Goal: Transaction & Acquisition: Purchase product/service

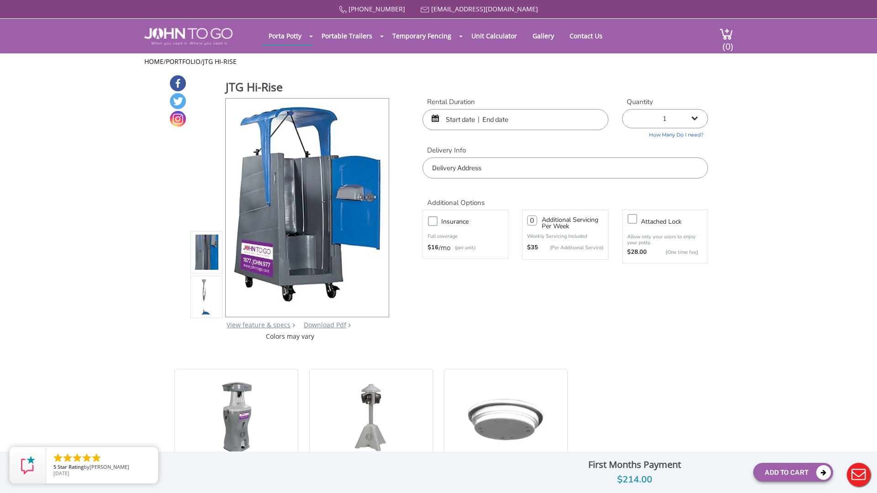
click at [469, 115] on input "text" at bounding box center [515, 119] width 186 height 21
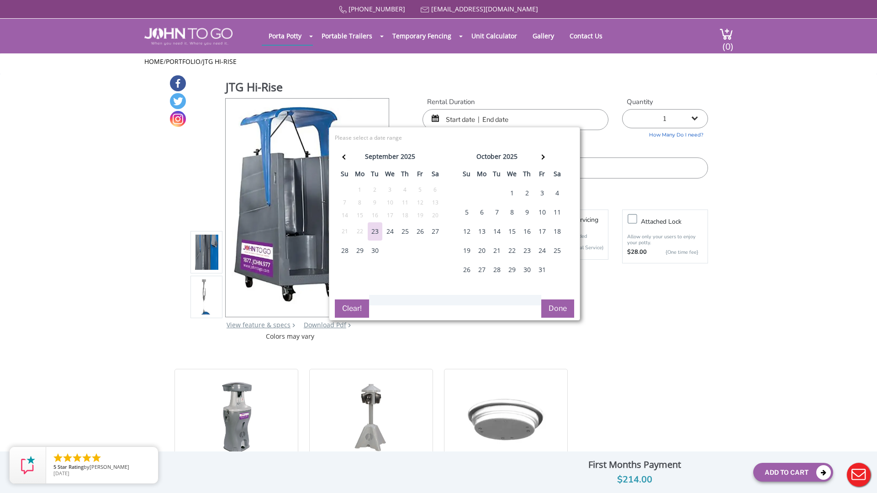
click at [378, 234] on div "23" at bounding box center [375, 231] width 15 height 18
click at [383, 232] on div "24" at bounding box center [390, 231] width 15 height 18
type input "09/23/2025 to 09/24/2025"
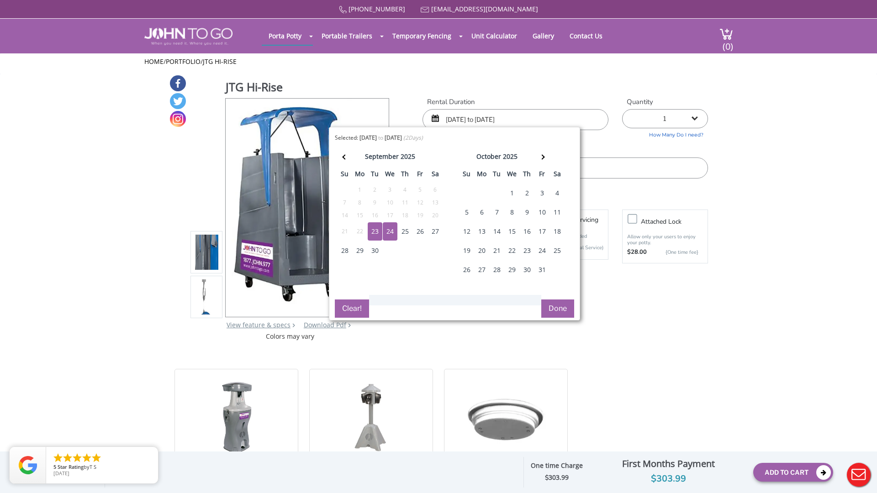
click at [596, 146] on label "Delivery Info" at bounding box center [564, 151] width 285 height 10
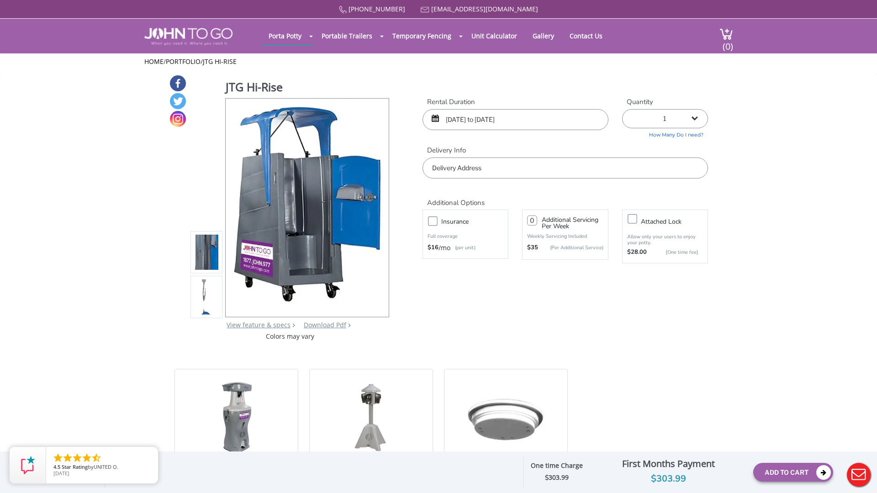
click at [543, 117] on input "09/23/2025 to 09/24/2025" at bounding box center [515, 119] width 186 height 21
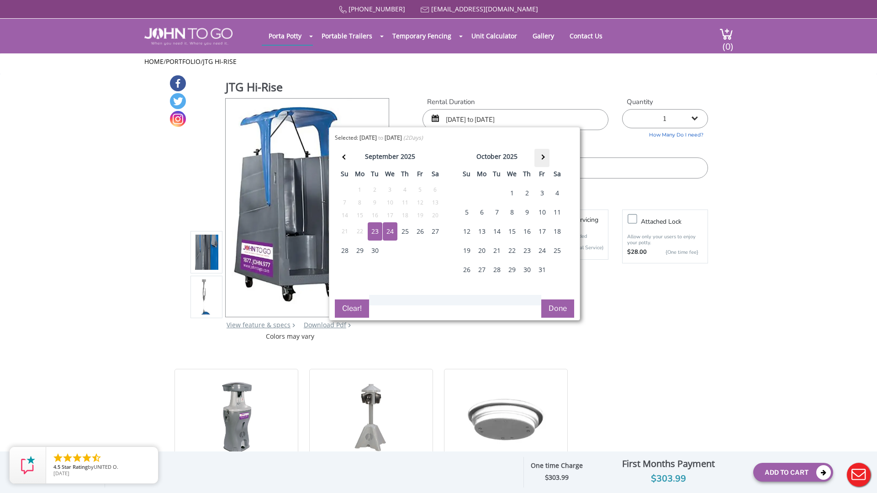
click at [541, 159] on th at bounding box center [541, 158] width 15 height 18
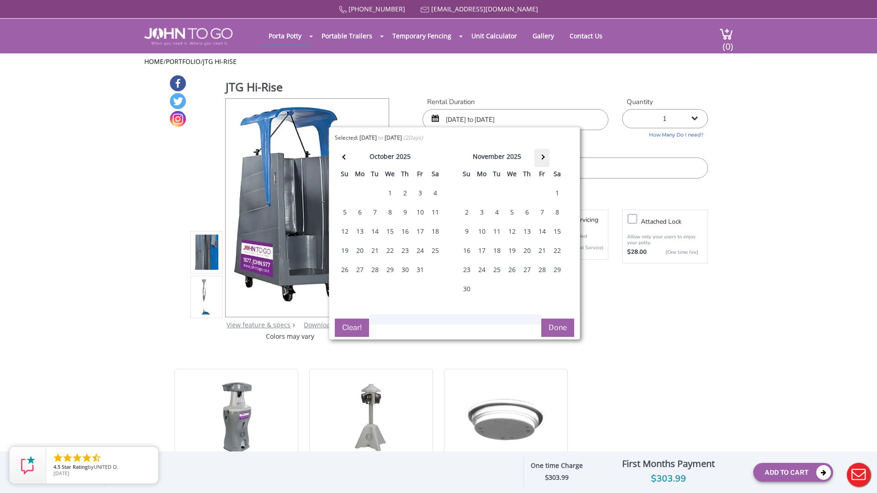
click at [541, 159] on th at bounding box center [541, 158] width 15 height 18
click at [541, 229] on div "19" at bounding box center [542, 231] width 15 height 18
click at [559, 326] on button "Done" at bounding box center [557, 328] width 33 height 18
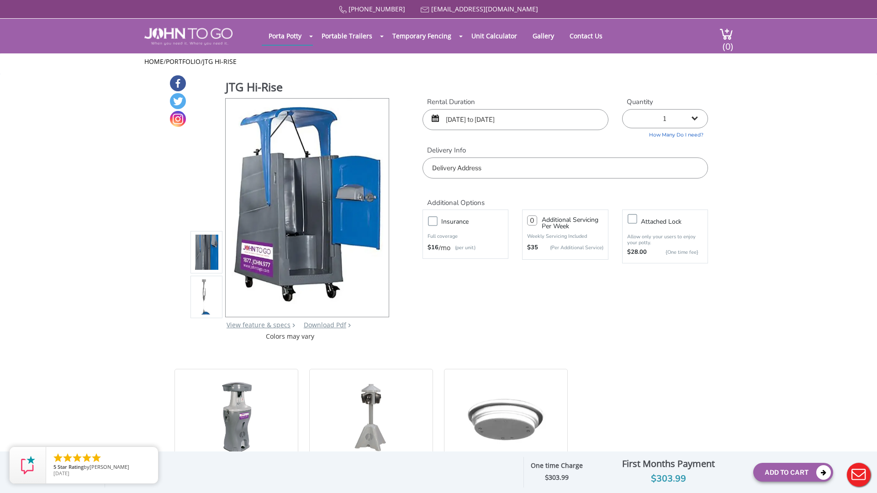
click at [494, 165] on input "text" at bounding box center [564, 168] width 285 height 21
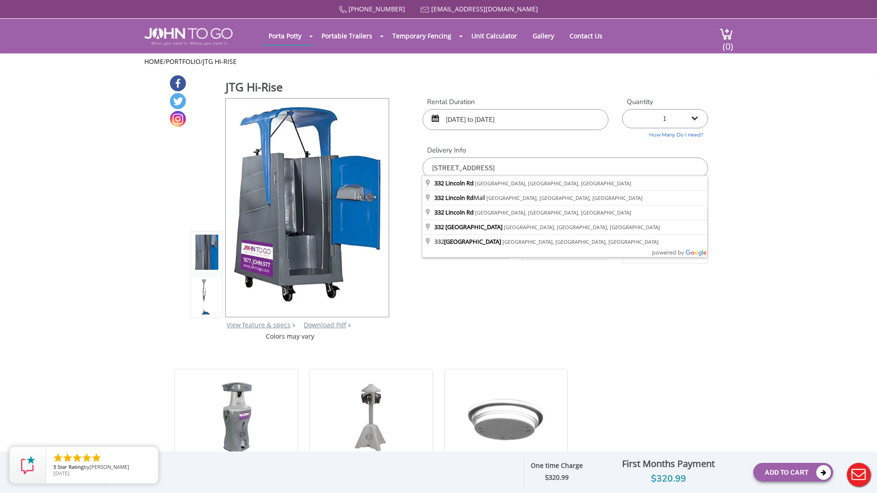
type input "[STREET_ADDRESS]"
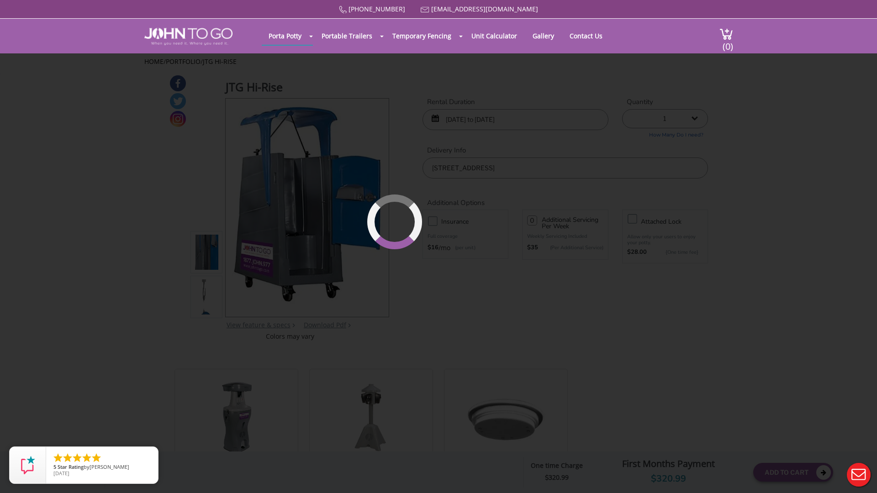
click at [537, 115] on div "877 564 6977 info@johntogo.com Porta Potty Portable Toilets ADA Accessible Unit…" at bounding box center [438, 252] width 877 height 505
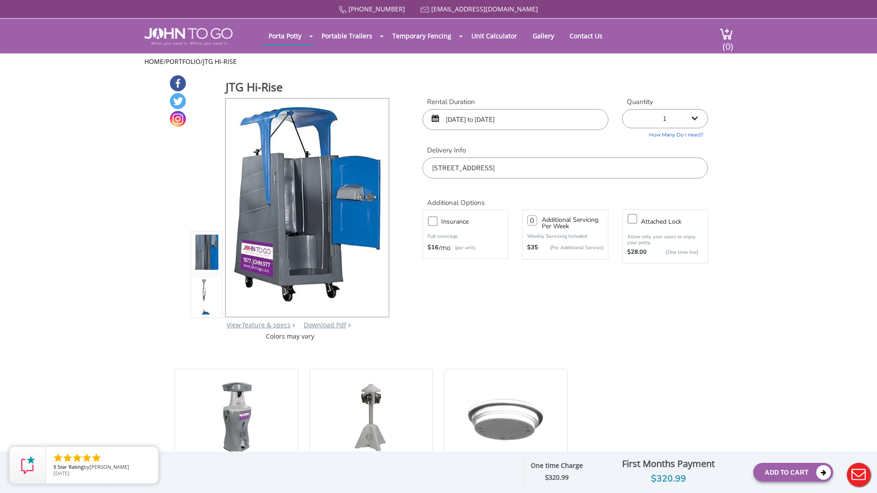
click at [537, 115] on input "09/23/2025 to 09/24/2025" at bounding box center [515, 119] width 186 height 21
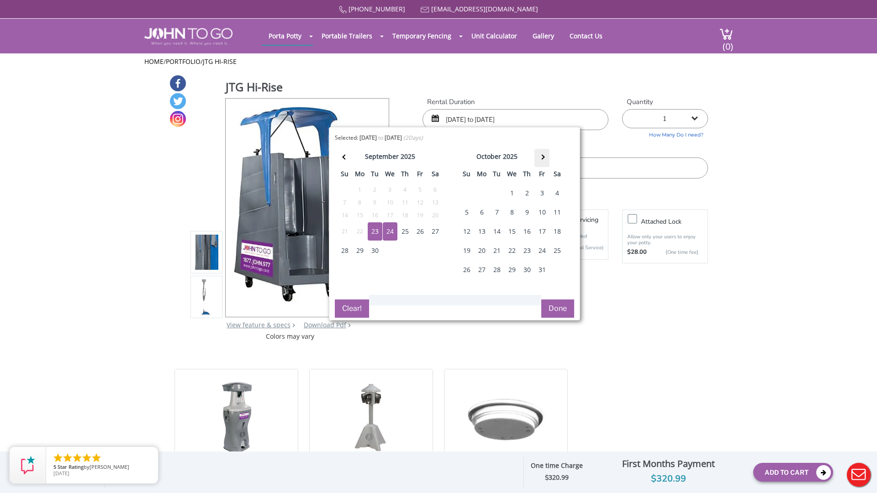
click at [547, 159] on th at bounding box center [541, 158] width 15 height 18
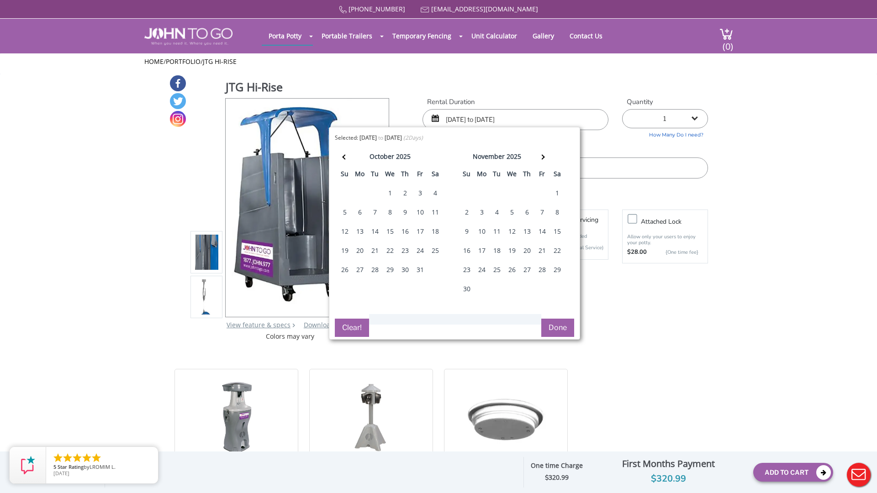
click at [482, 270] on div "24" at bounding box center [481, 270] width 15 height 18
click at [557, 329] on button "Done" at bounding box center [557, 328] width 33 height 18
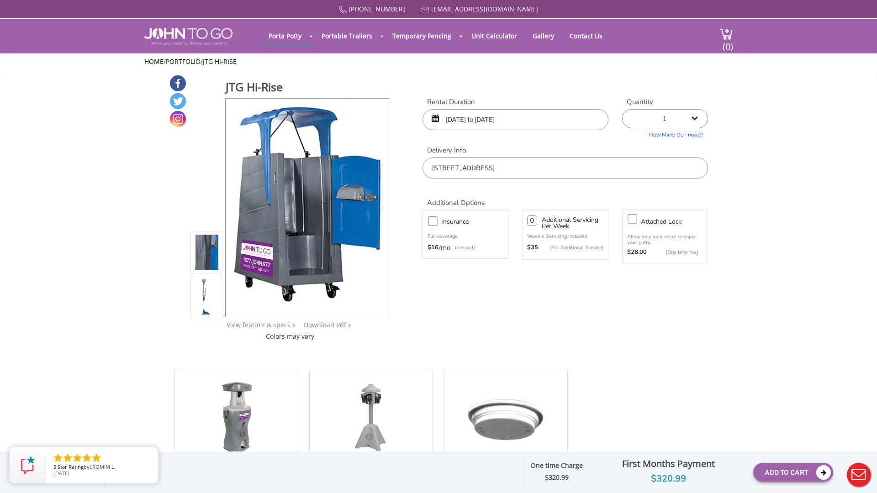
click at [500, 117] on input "09/23/2025 to 09/24/2025" at bounding box center [515, 119] width 186 height 21
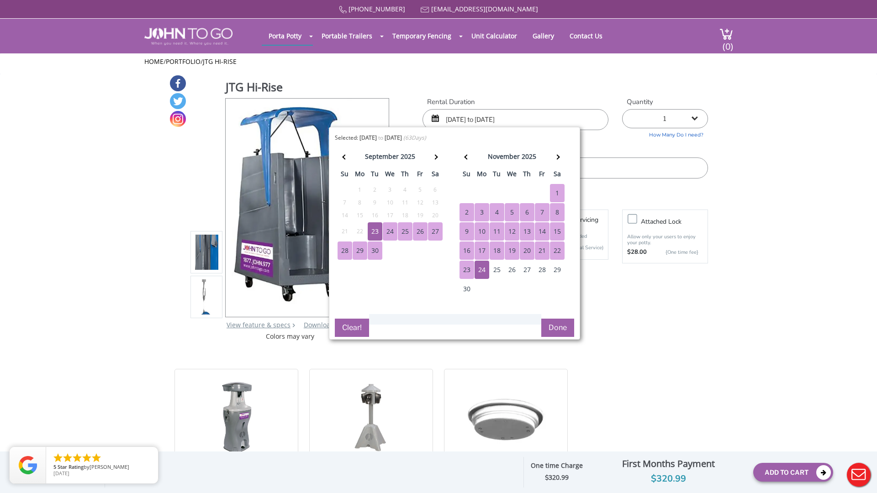
click at [567, 310] on div "Selected: 09/23/2025 to 11/24/2025 ( 63 Days) error Please select a date range …" at bounding box center [454, 233] width 251 height 213
click at [482, 269] on div "24" at bounding box center [481, 270] width 15 height 18
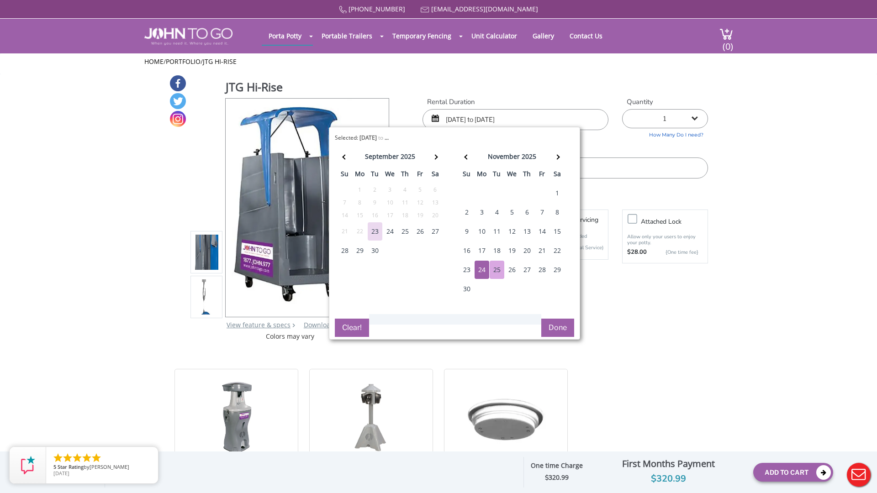
click at [558, 327] on button "Done" at bounding box center [557, 328] width 33 height 18
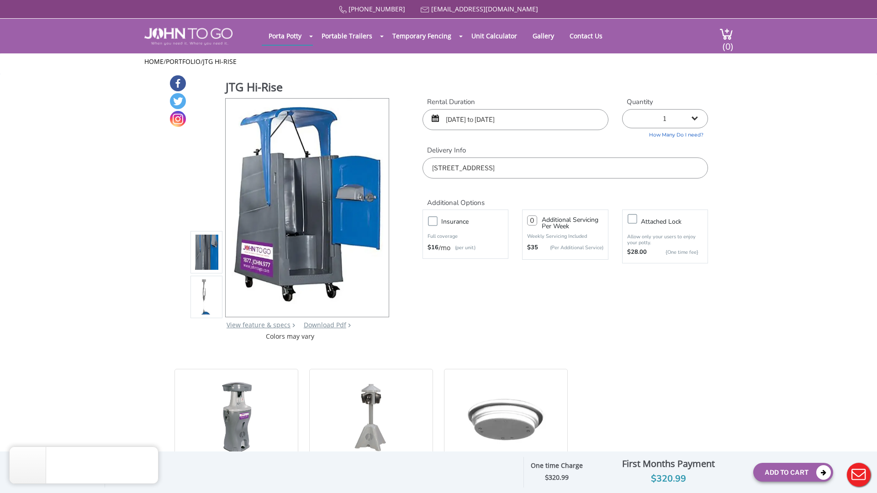
drag, startPoint x: 436, startPoint y: 220, endPoint x: 474, endPoint y: 256, distance: 53.0
click at [437, 220] on label "Insurance" at bounding box center [475, 221] width 76 height 11
click at [0, 0] on input "Insurance" at bounding box center [0, 0] width 0 height 0
click at [776, 471] on button "Add To Cart" at bounding box center [793, 472] width 80 height 19
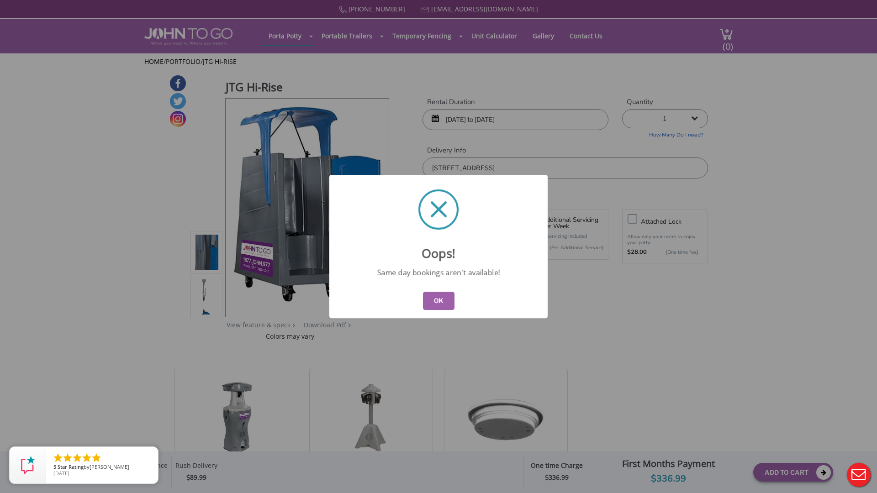
click at [445, 302] on button "OK" at bounding box center [439, 301] width 32 height 18
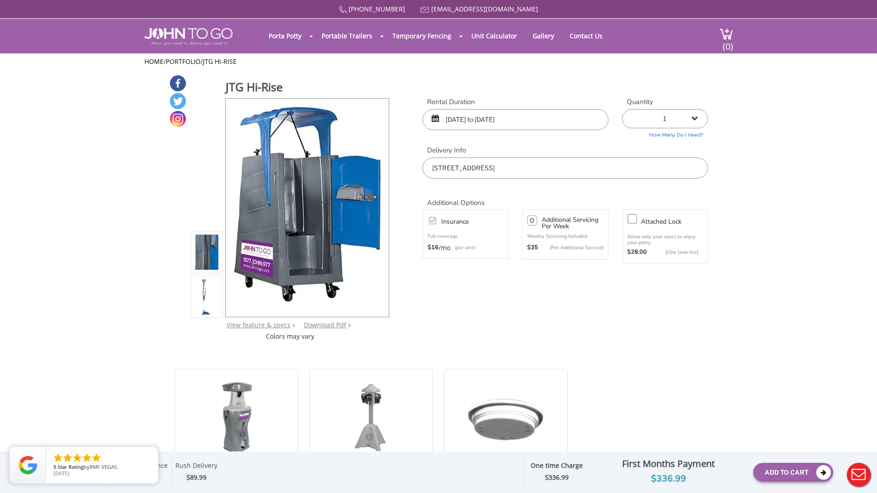
click at [462, 116] on input "09/23/2025 to 11/24/2025" at bounding box center [515, 119] width 186 height 21
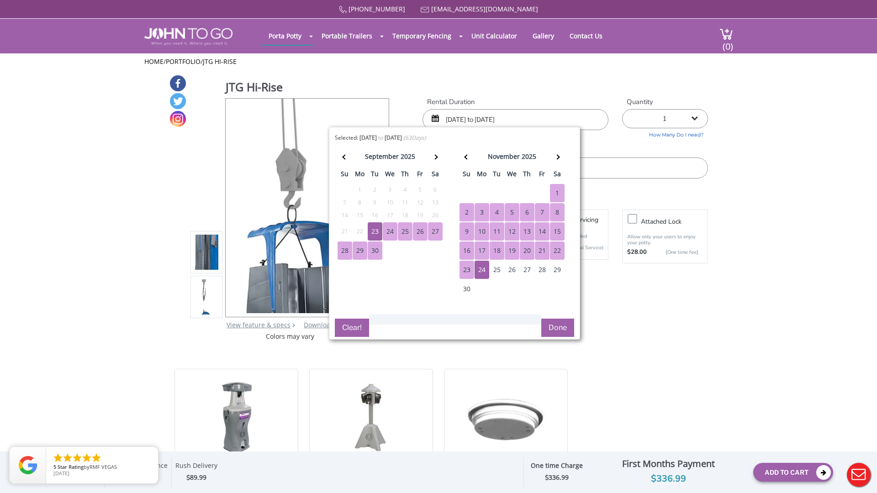
click at [553, 327] on button "Done" at bounding box center [557, 328] width 33 height 18
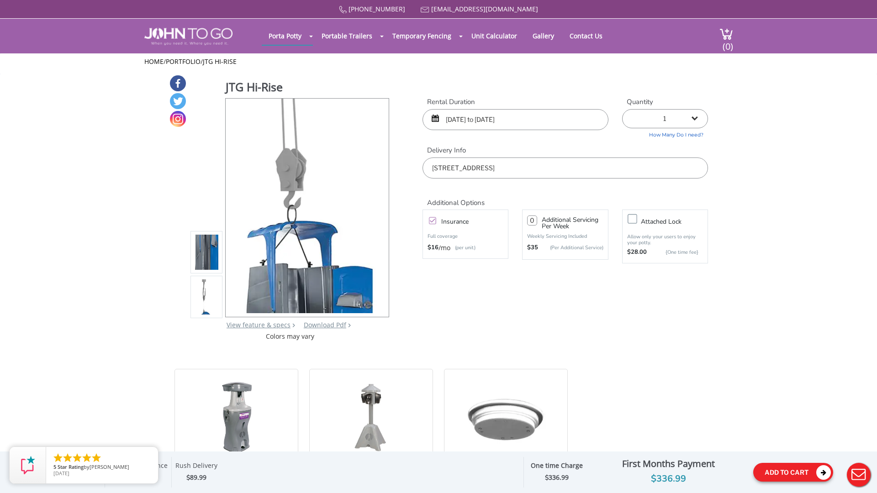
click at [787, 472] on button "Add To Cart" at bounding box center [793, 472] width 80 height 19
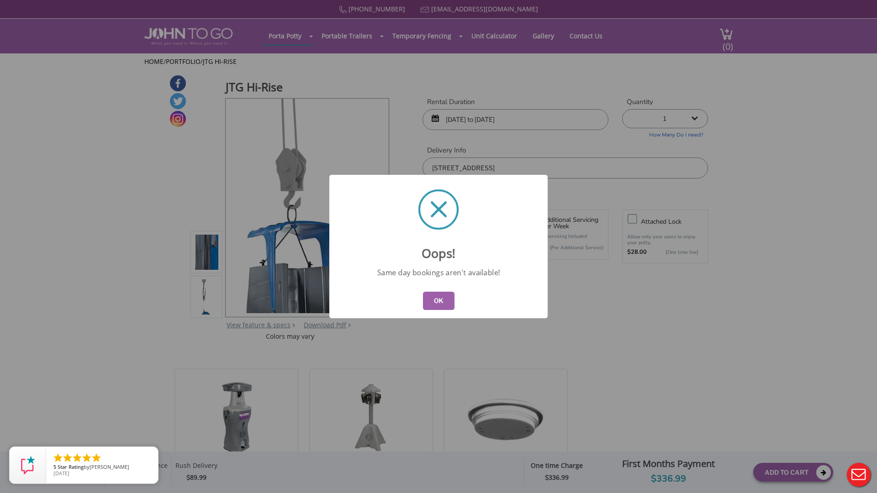
click at [440, 300] on button "OK" at bounding box center [439, 301] width 32 height 18
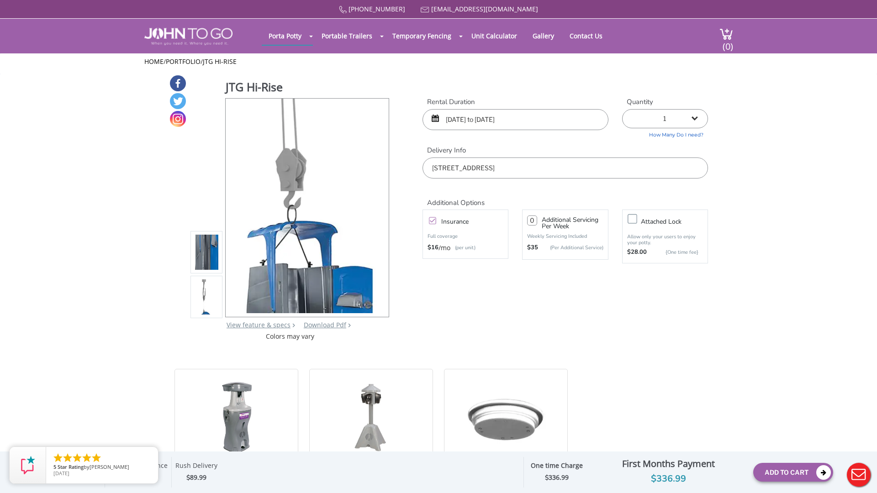
click at [461, 121] on input "09/24/2025 to 11/24/2025" at bounding box center [515, 119] width 186 height 21
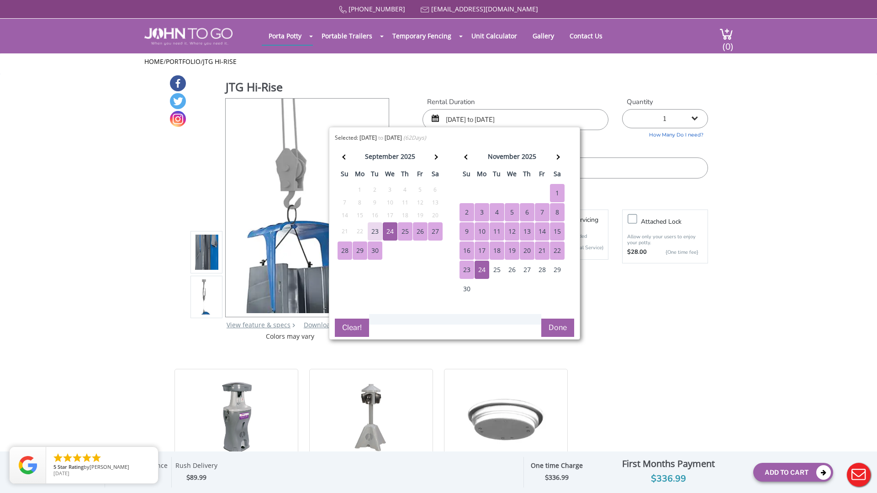
click at [391, 236] on div "24" at bounding box center [390, 231] width 15 height 18
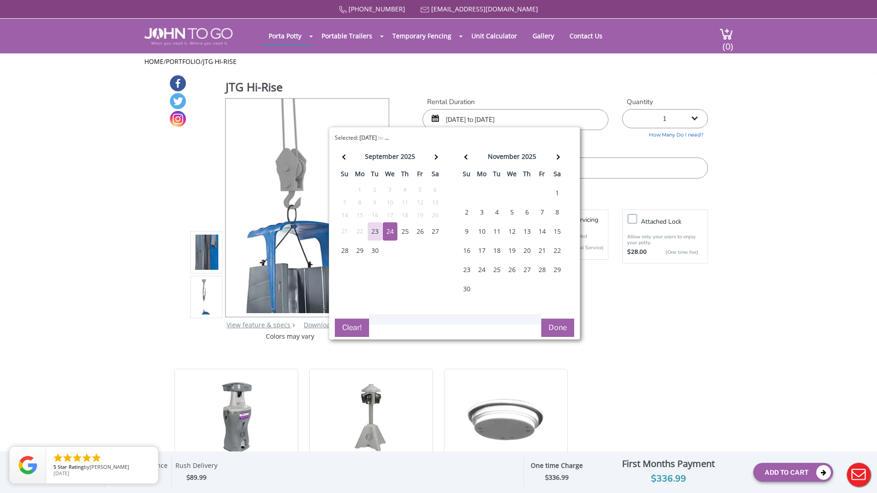
click at [391, 236] on div "24" at bounding box center [390, 231] width 15 height 18
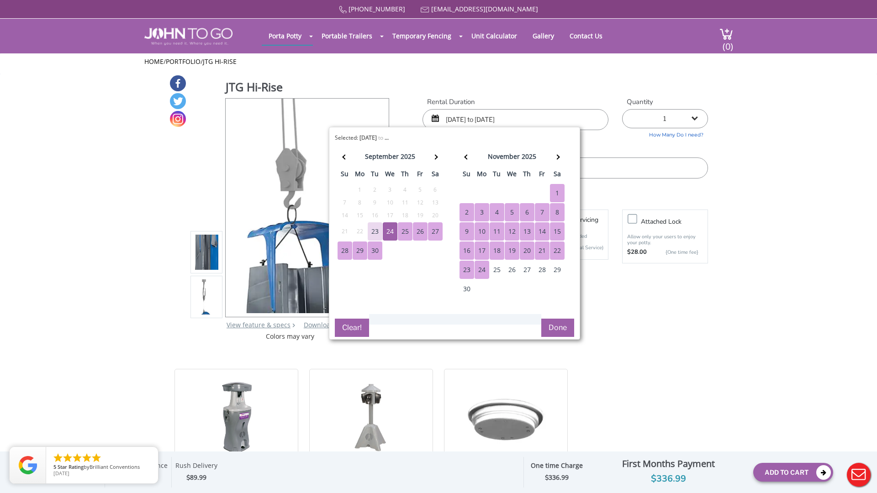
click at [479, 269] on div "24" at bounding box center [481, 270] width 15 height 18
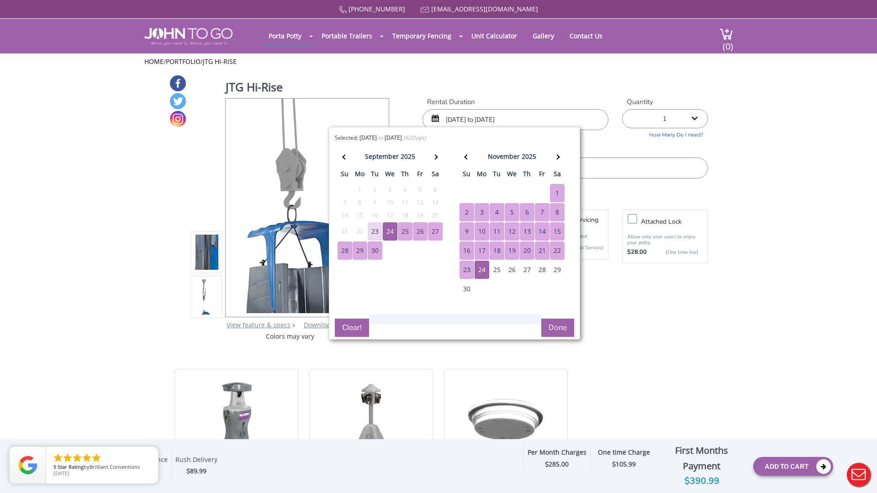
click at [556, 327] on button "Done" at bounding box center [557, 328] width 33 height 18
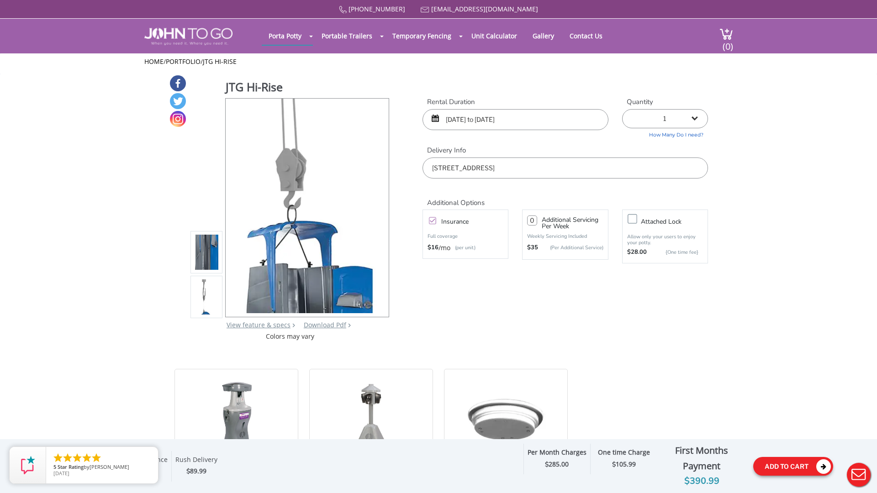
click at [785, 469] on button "Add To Cart" at bounding box center [793, 466] width 80 height 19
click at [720, 34] on img at bounding box center [726, 34] width 14 height 12
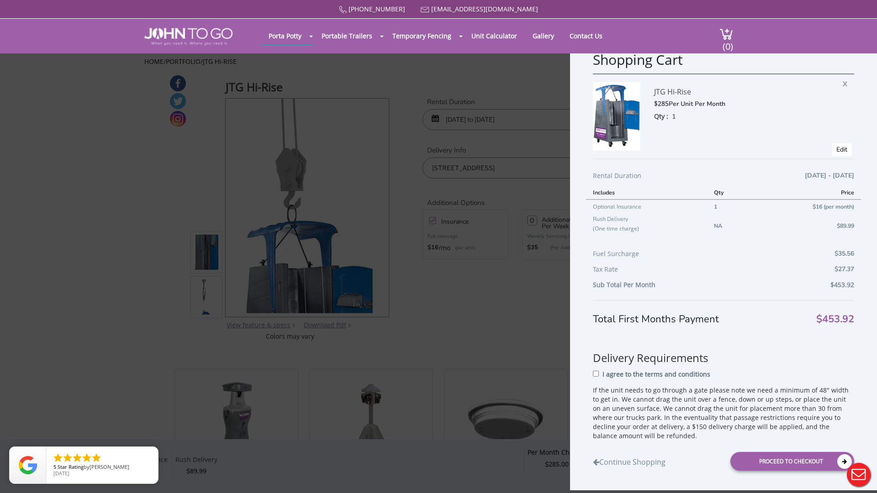
click at [524, 344] on div "Shopping Cart JTG Hi-Rise $285 Per Unit Per Month Qty : 1 X Edit Rental Duratio…" at bounding box center [438, 246] width 877 height 493
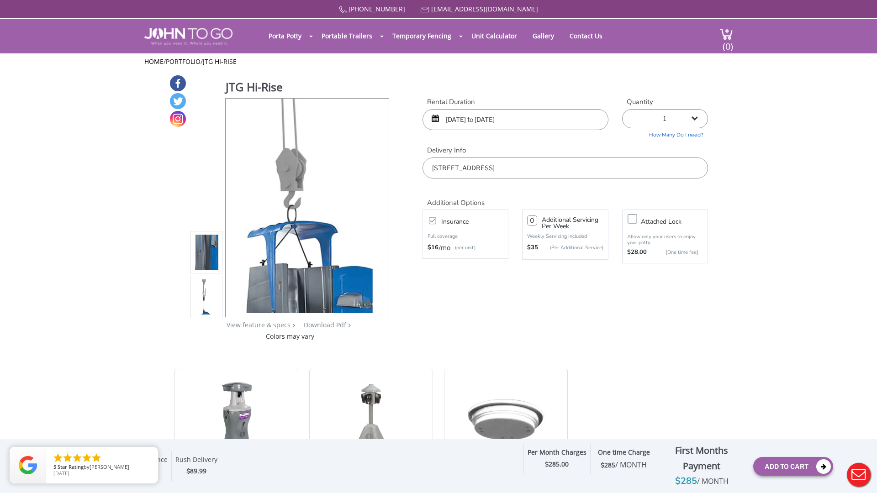
click at [457, 113] on input "09/24/2025 to 11/24/2025" at bounding box center [515, 119] width 186 height 21
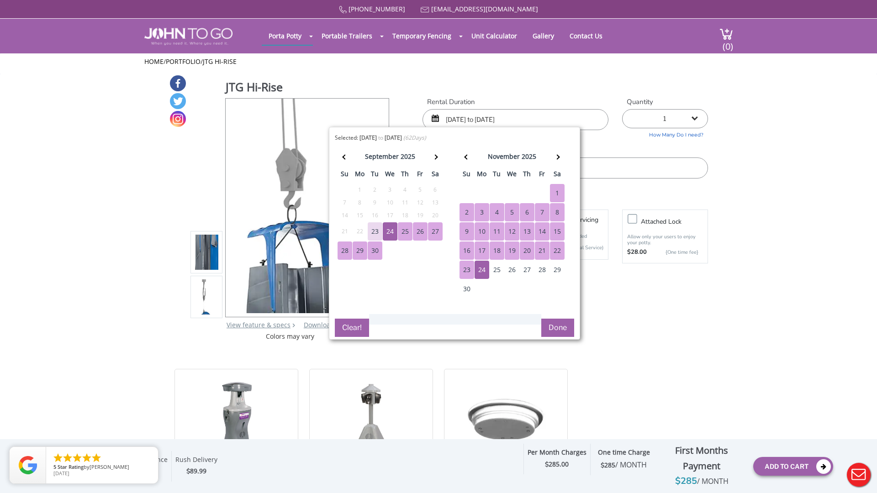
click at [404, 233] on div "25" at bounding box center [405, 231] width 15 height 18
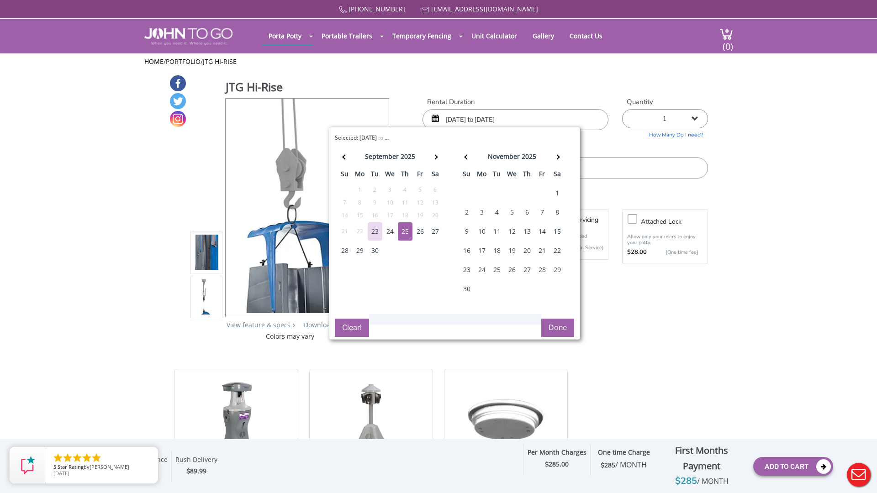
click at [404, 233] on div "25" at bounding box center [405, 231] width 15 height 18
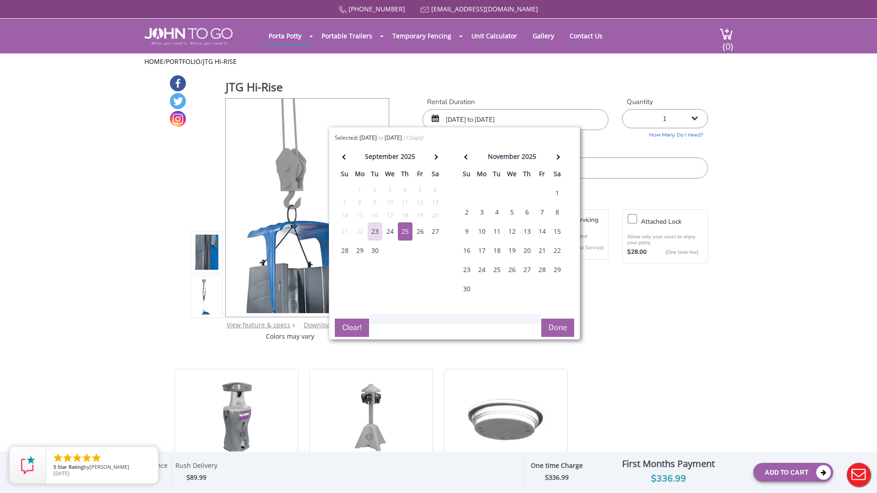
click at [483, 270] on div "24" at bounding box center [481, 270] width 15 height 18
click at [494, 269] on div "25" at bounding box center [497, 270] width 15 height 18
click at [375, 231] on div "23" at bounding box center [375, 231] width 15 height 18
click at [402, 230] on div "25" at bounding box center [405, 231] width 15 height 18
click at [403, 230] on div "25" at bounding box center [405, 231] width 15 height 18
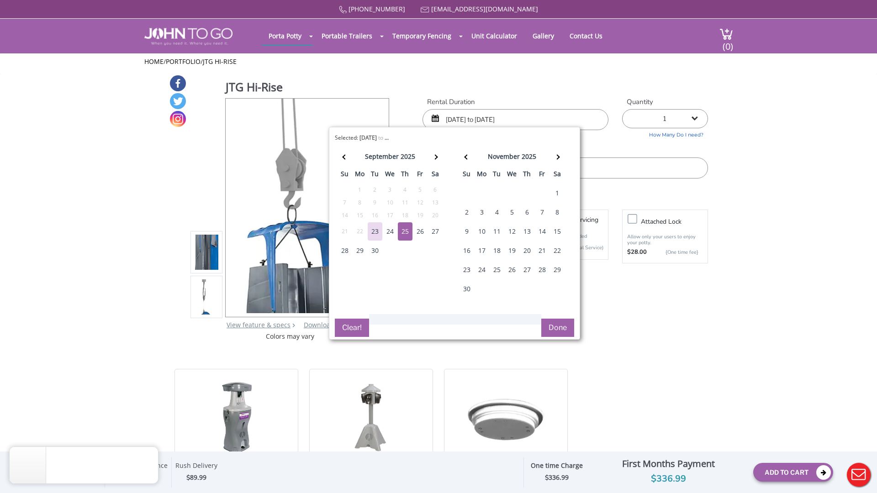
click at [403, 230] on div "25" at bounding box center [405, 231] width 15 height 18
click at [496, 271] on div "25" at bounding box center [497, 270] width 15 height 18
type input "11/25/2025 to 11/25/2025"
click at [348, 327] on button "Clear!" at bounding box center [352, 328] width 34 height 18
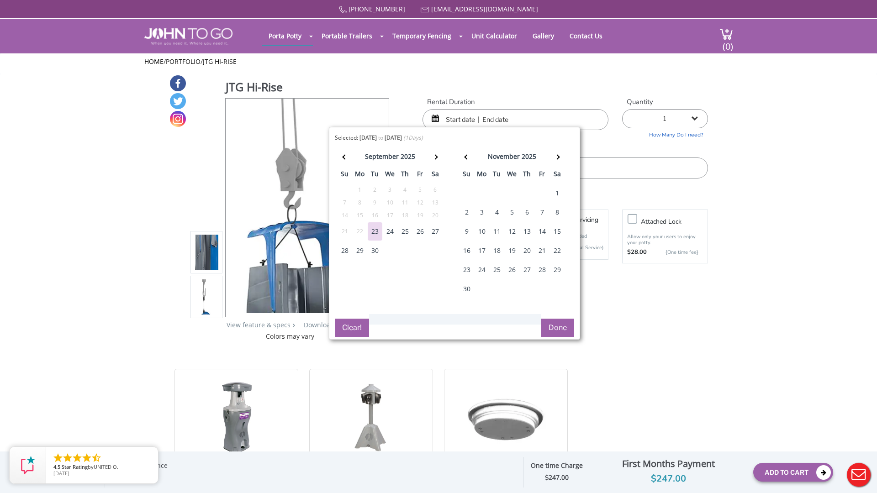
click at [405, 230] on div "25" at bounding box center [405, 231] width 15 height 18
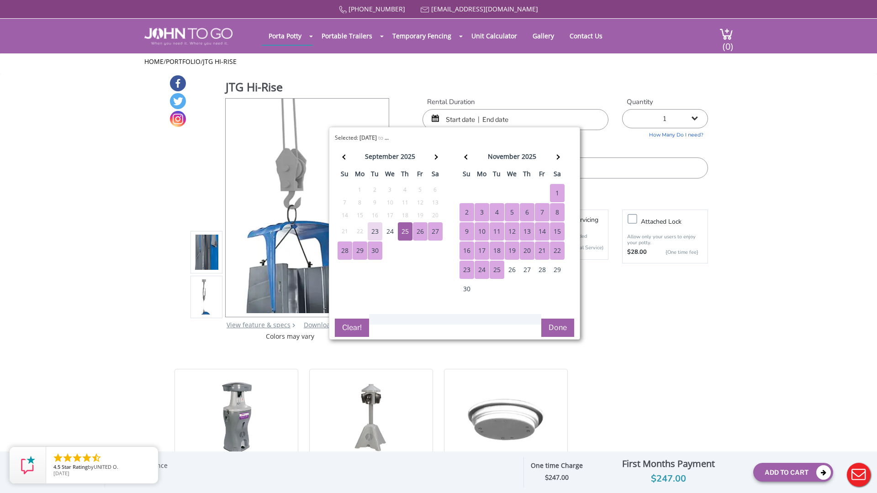
click at [494, 268] on div "25" at bounding box center [497, 270] width 15 height 18
type input "09/25/2025 to 11/25/2025"
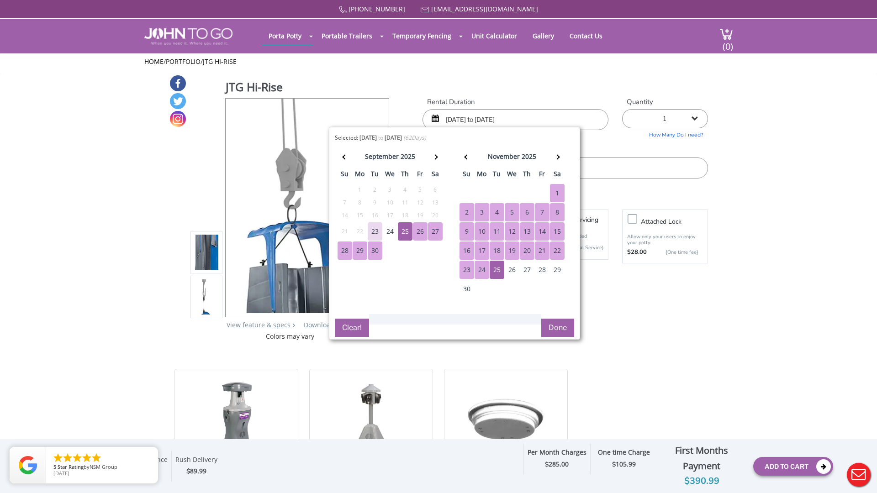
click at [554, 328] on button "Done" at bounding box center [557, 328] width 33 height 18
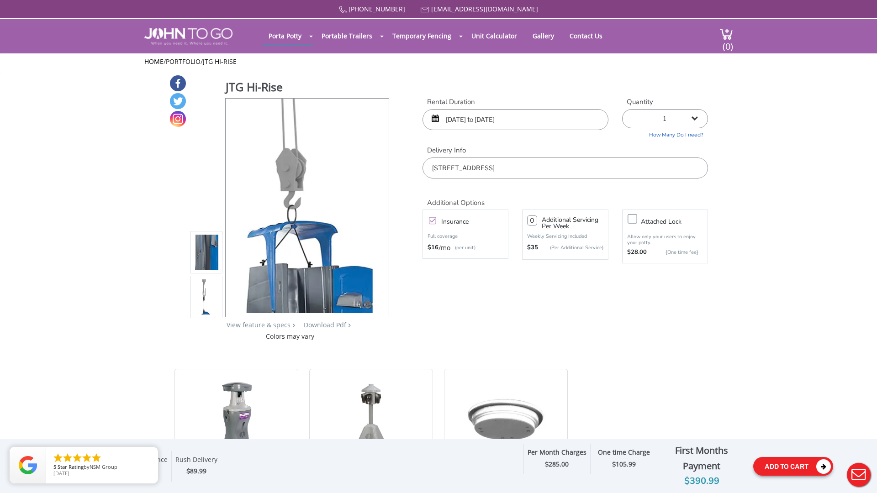
click at [776, 466] on button "Add To Cart" at bounding box center [793, 466] width 80 height 19
click at [721, 40] on img at bounding box center [726, 34] width 14 height 12
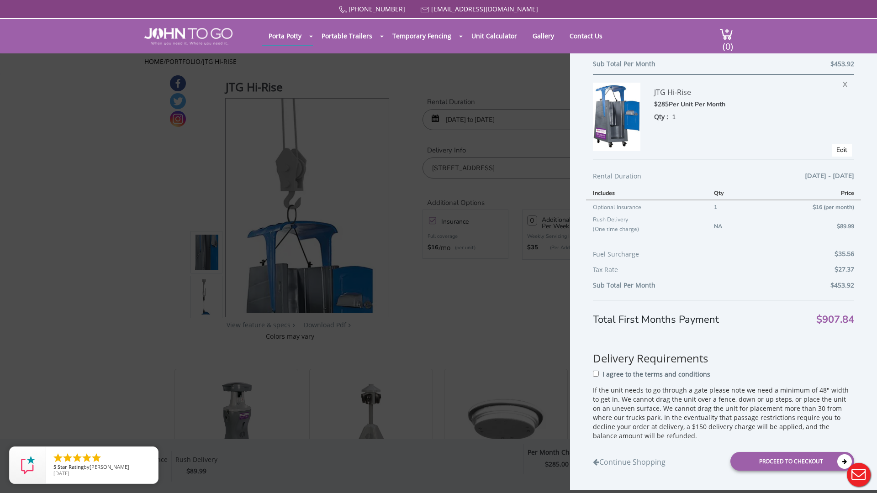
scroll to position [221, 0]
click at [843, 150] on link "Edit" at bounding box center [841, 150] width 11 height 9
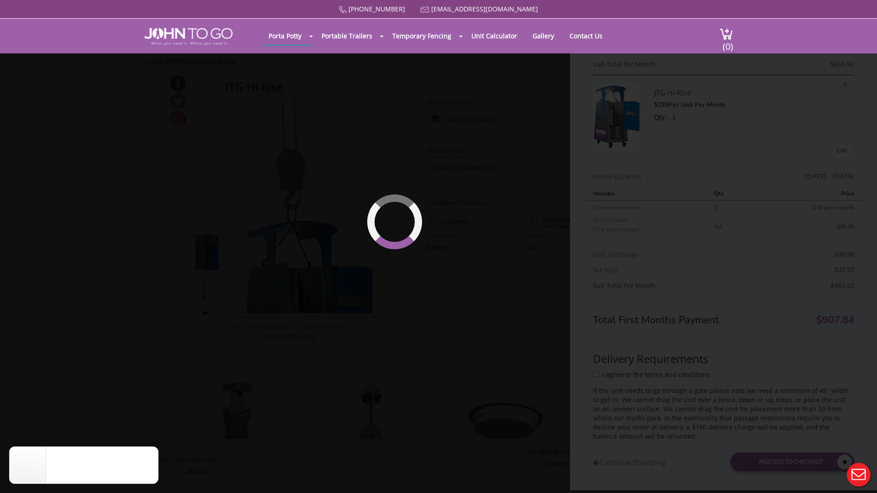
type input "09/25/2025 to 11/25/2025"
type input "0"
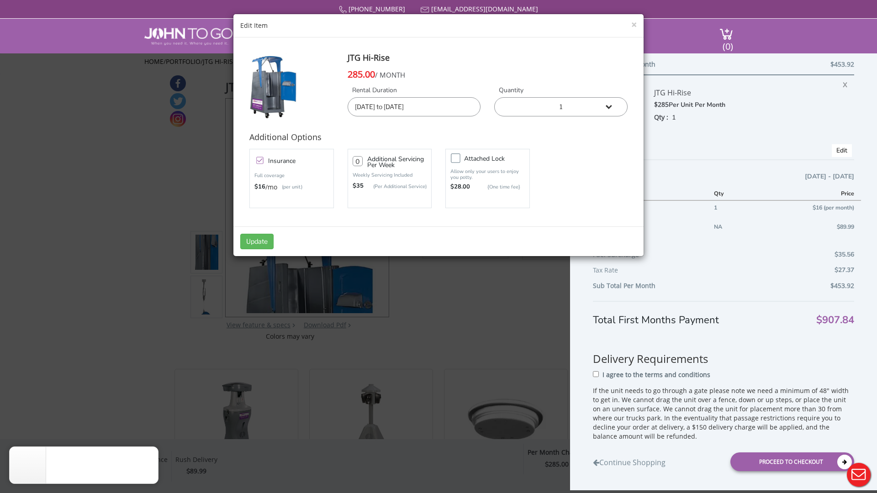
click at [439, 111] on input "09/25/2025 to 11/25/2025" at bounding box center [413, 106] width 133 height 19
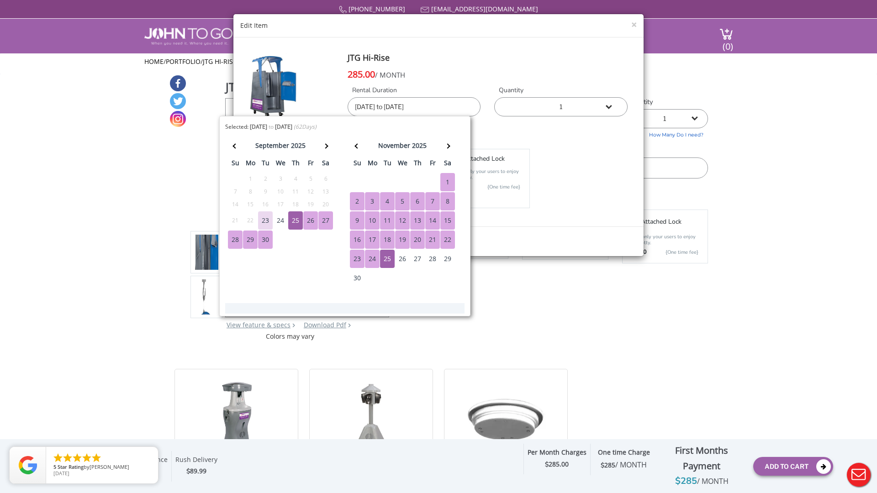
click at [558, 154] on div "Insurance Full coverage $16 /mo (per unit) 0 $35 Attached lock" at bounding box center [438, 179] width 392 height 64
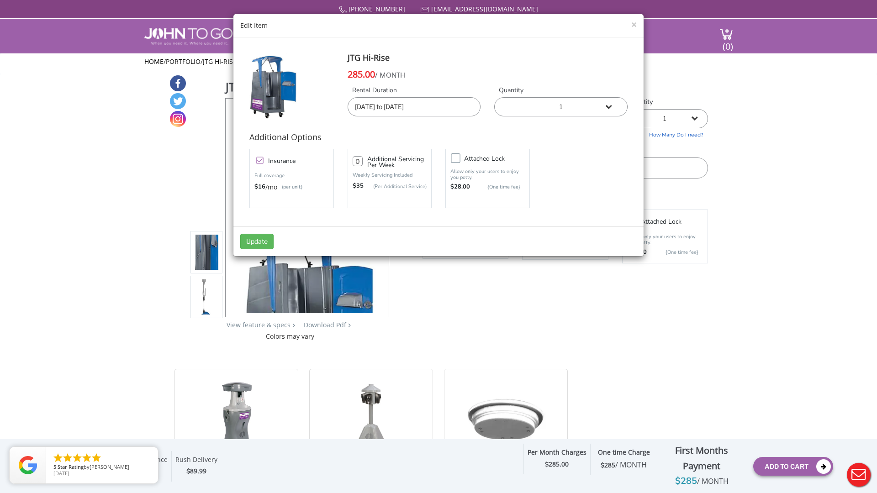
click at [263, 160] on label "Insurance" at bounding box center [300, 160] width 74 height 11
click at [0, 0] on input "Insurance" at bounding box center [0, 0] width 0 height 0
click at [454, 108] on input "09/25/2025 to 11/25/2025" at bounding box center [413, 106] width 133 height 19
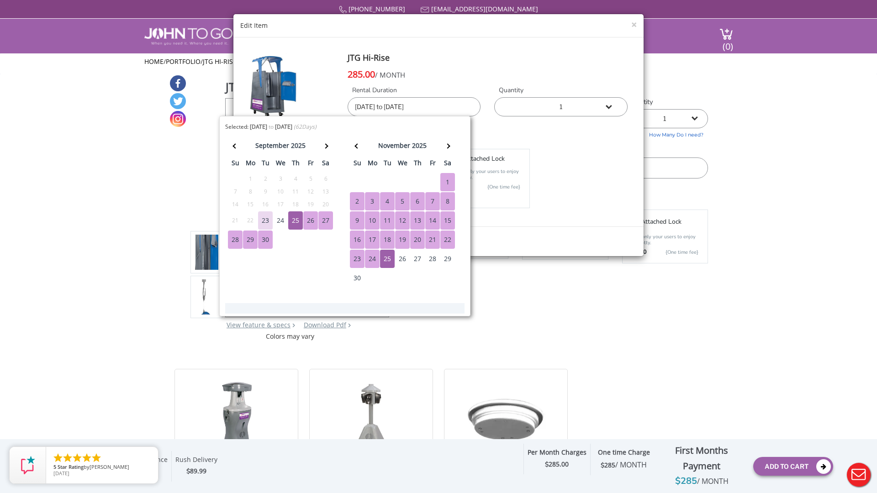
click at [261, 219] on div "23" at bounding box center [265, 220] width 15 height 18
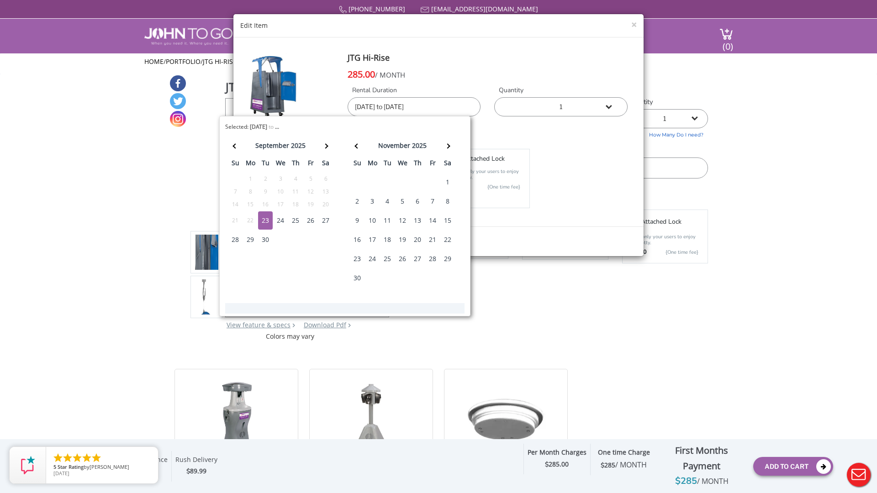
click at [263, 219] on div "23" at bounding box center [265, 220] width 15 height 18
type input "09/23/2025 to 09/23/2025"
click at [516, 144] on h4 "Additional Options" at bounding box center [438, 140] width 378 height 14
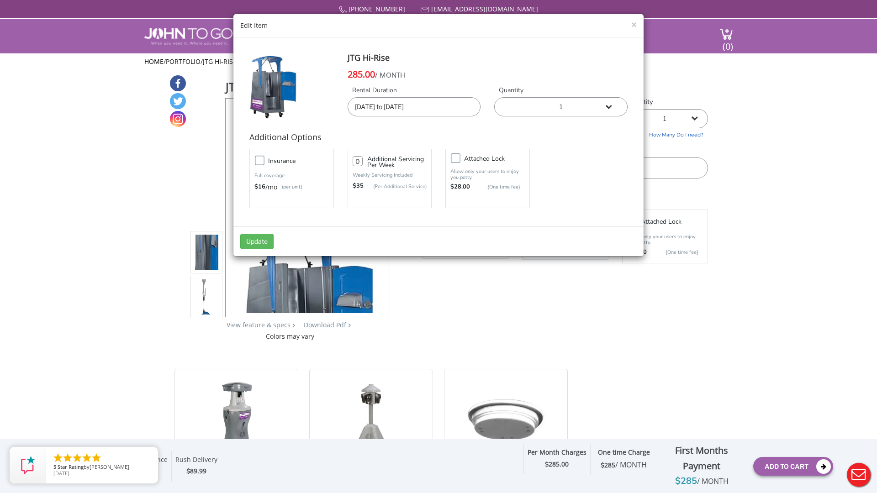
click at [247, 25] on div "Edit Item" at bounding box center [438, 25] width 396 height 9
click at [632, 24] on button "×" at bounding box center [633, 25] width 5 height 10
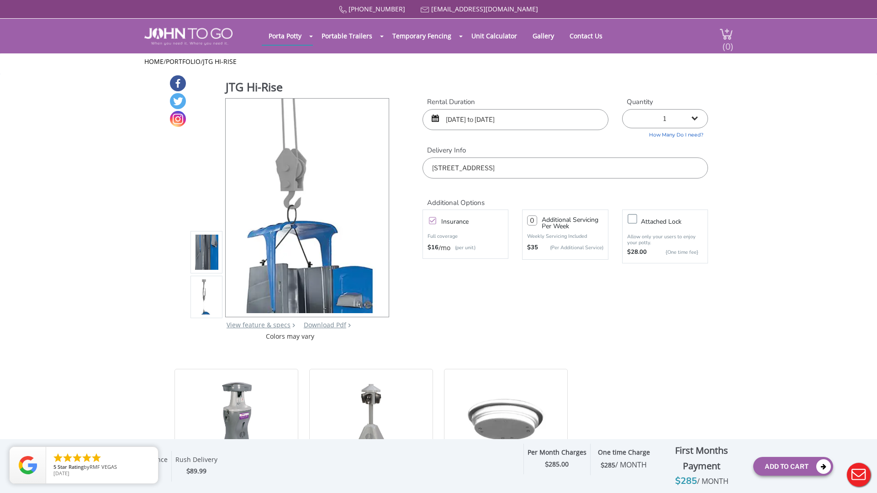
click at [719, 39] on img at bounding box center [726, 34] width 14 height 12
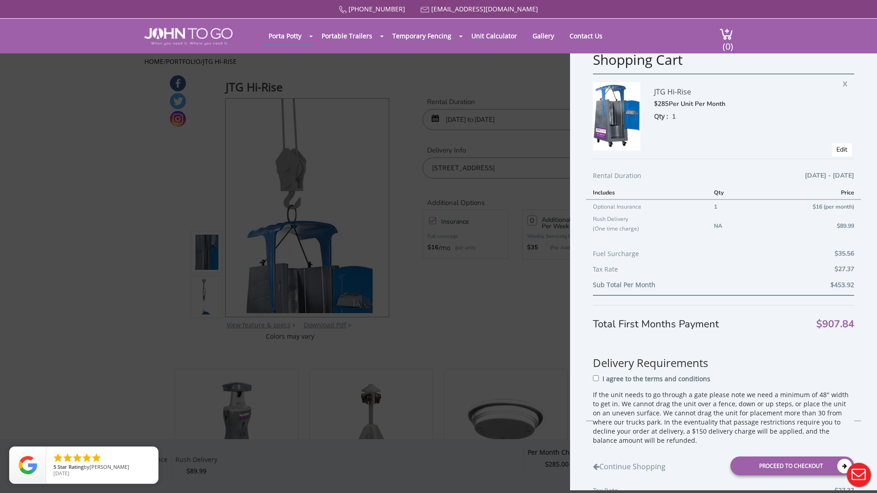
scroll to position [0, 0]
click at [520, 350] on div "Shopping Cart JTG Hi-Rise $285 Per Unit Per Month Qty : 1 X Edit Rental Duratio…" at bounding box center [438, 246] width 877 height 493
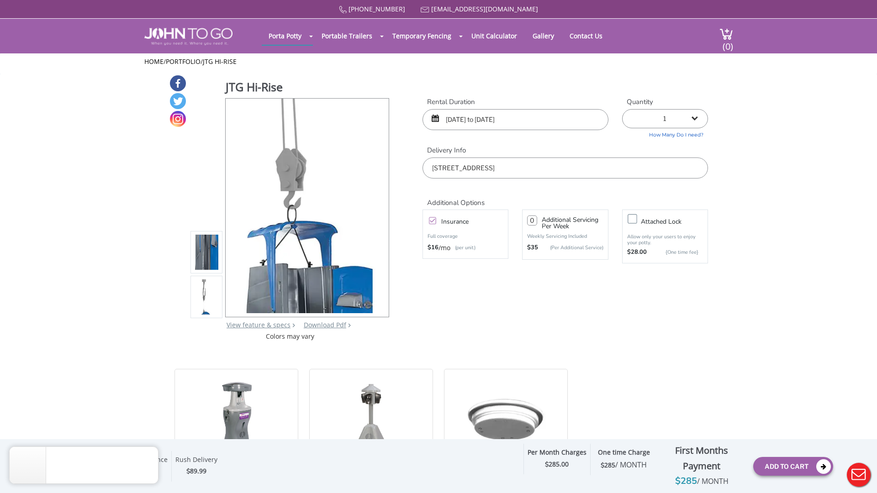
click at [146, 455] on icon "close" at bounding box center [148, 456] width 9 height 9
click at [722, 40] on span "(0)" at bounding box center [727, 43] width 11 height 20
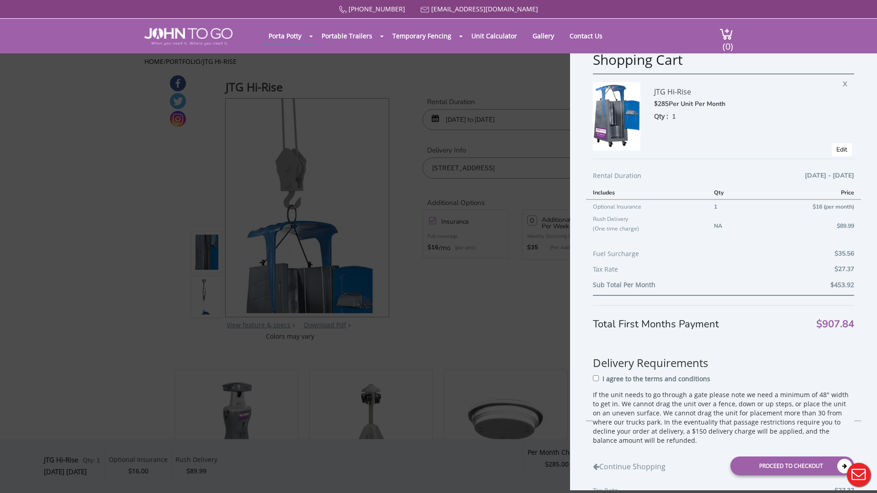
click at [596, 381] on input "I agree to the terms and conditions" at bounding box center [596, 379] width 6 height 6
checkbox input "true"
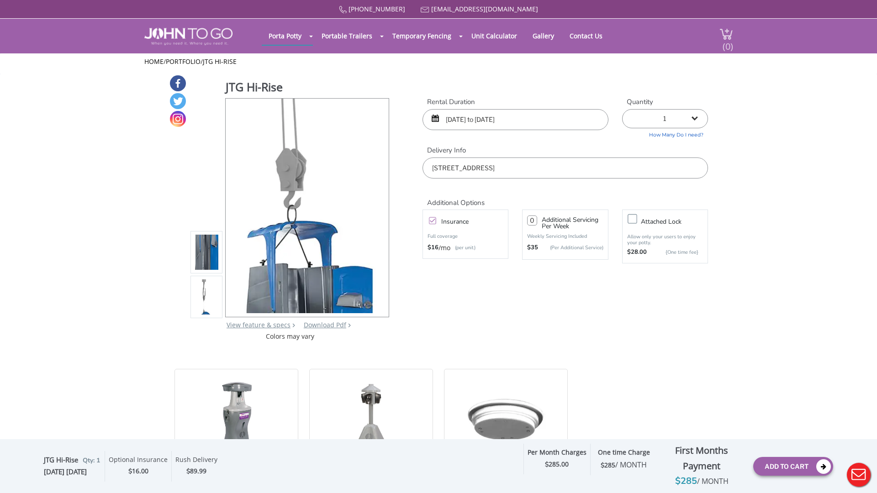
click at [719, 37] on img at bounding box center [726, 34] width 14 height 12
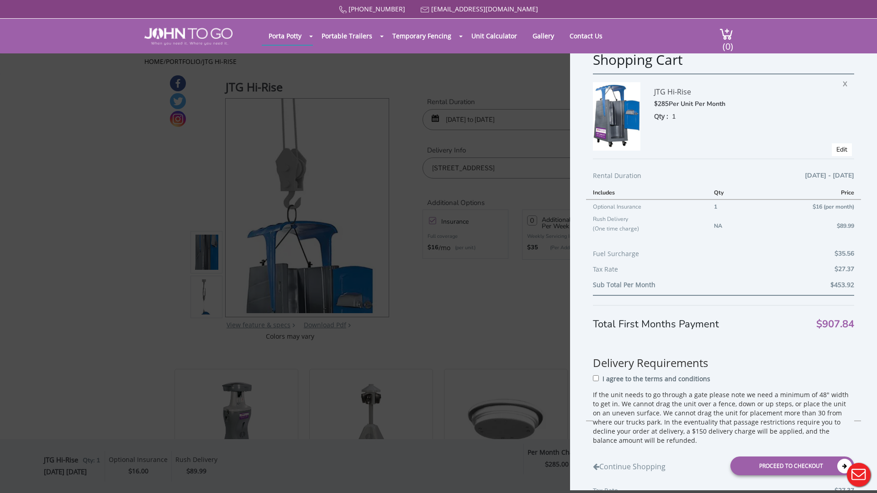
drag, startPoint x: 511, startPoint y: 10, endPoint x: 463, endPoint y: 10, distance: 47.9
click at [463, 10] on div "877 564 6977 info@johntogo.com" at bounding box center [438, 9] width 589 height 9
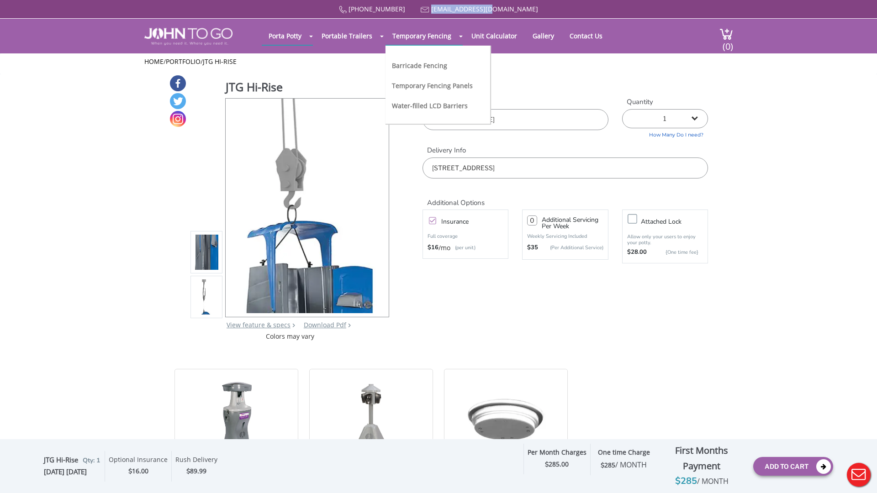
drag, startPoint x: 526, startPoint y: 12, endPoint x: 476, endPoint y: 47, distance: 60.7
click at [447, 12] on div "877 564 6977 info@johntogo.com" at bounding box center [438, 9] width 589 height 9
click at [675, 321] on div "JTG Hi-Rise View feature & specs Download Pdf Product PDF Addon PDF Colors may …" at bounding box center [438, 207] width 539 height 267
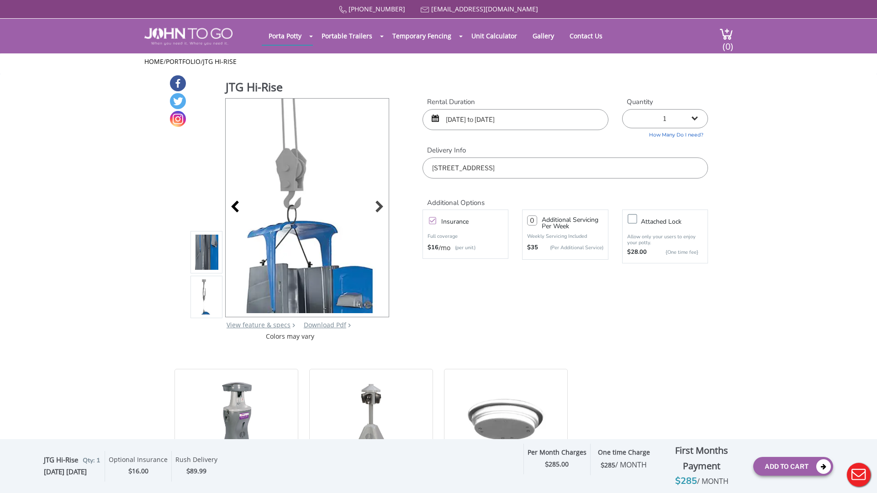
click at [237, 201] on div at bounding box center [237, 207] width 13 height 13
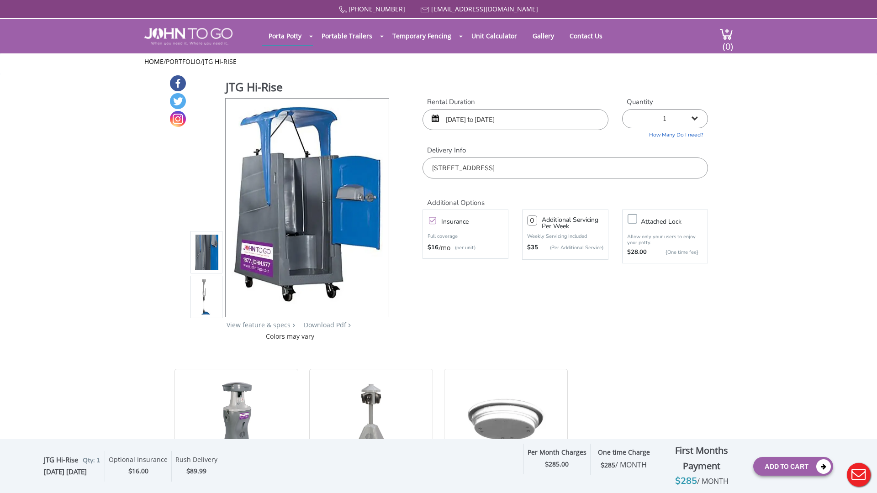
click at [267, 321] on link "View feature & specs" at bounding box center [258, 325] width 64 height 9
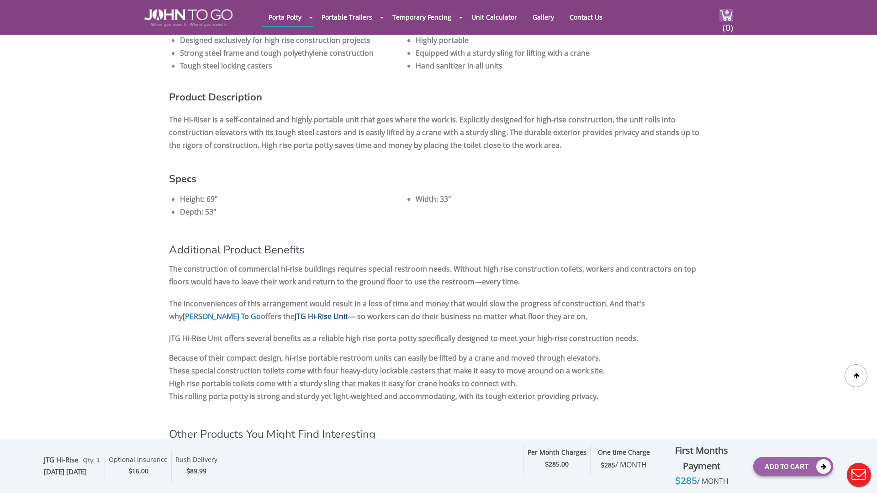
click at [295, 317] on link "JTG Hi-Rise Unit" at bounding box center [321, 316] width 53 height 10
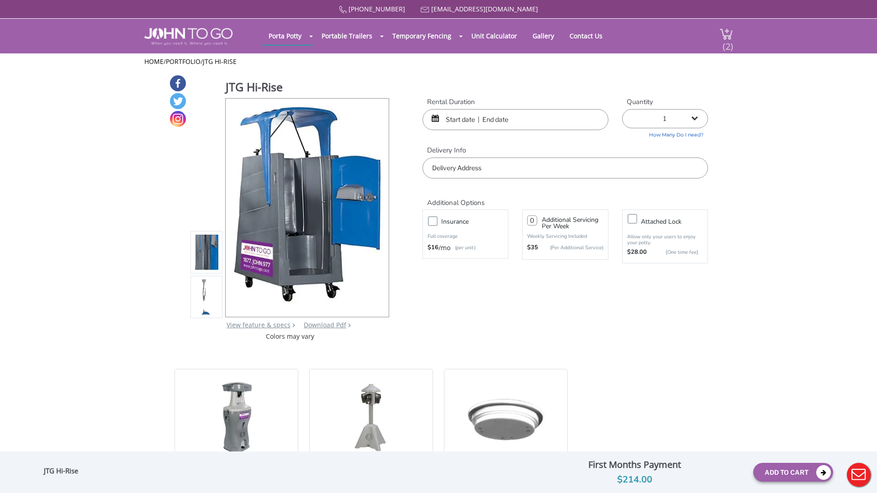
click at [719, 39] on img at bounding box center [726, 34] width 14 height 12
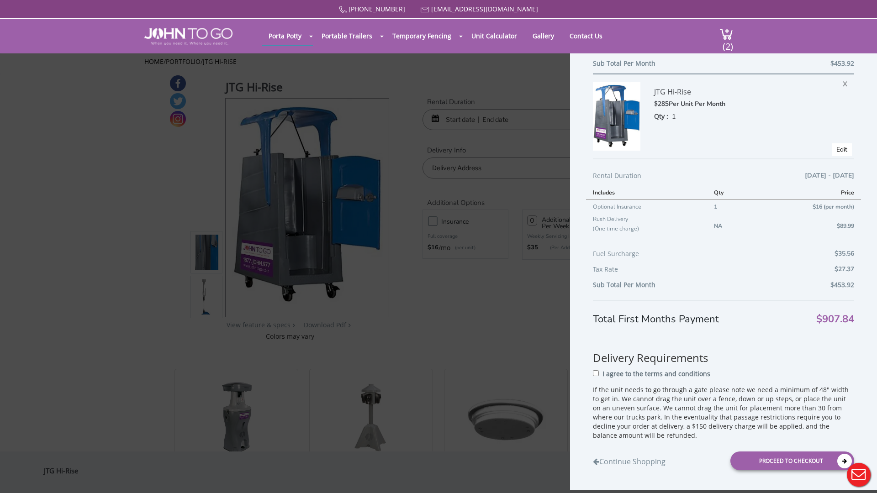
scroll to position [221, 0]
click at [787, 453] on div "Proceed to Checkout" at bounding box center [792, 462] width 124 height 19
click at [598, 373] on input "I agree to the terms and conditions" at bounding box center [598, 375] width 6 height 6
checkbox input "true"
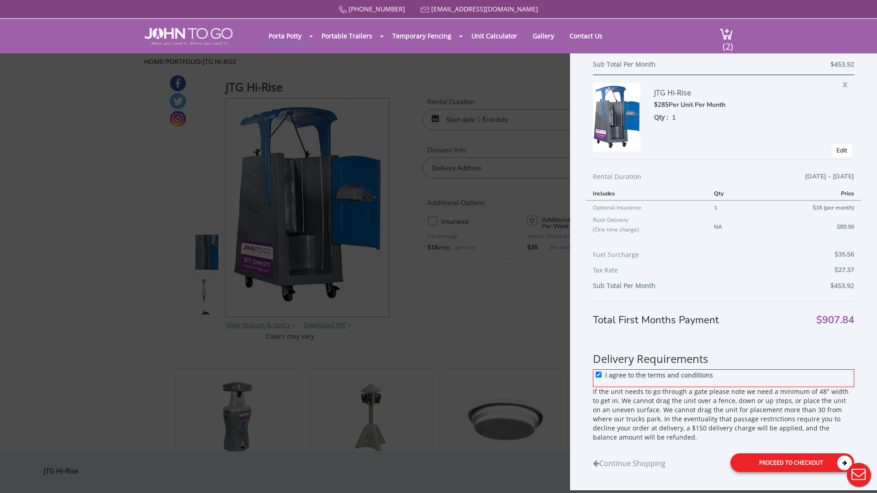
click at [789, 460] on div "Proceed to Checkout" at bounding box center [792, 462] width 124 height 19
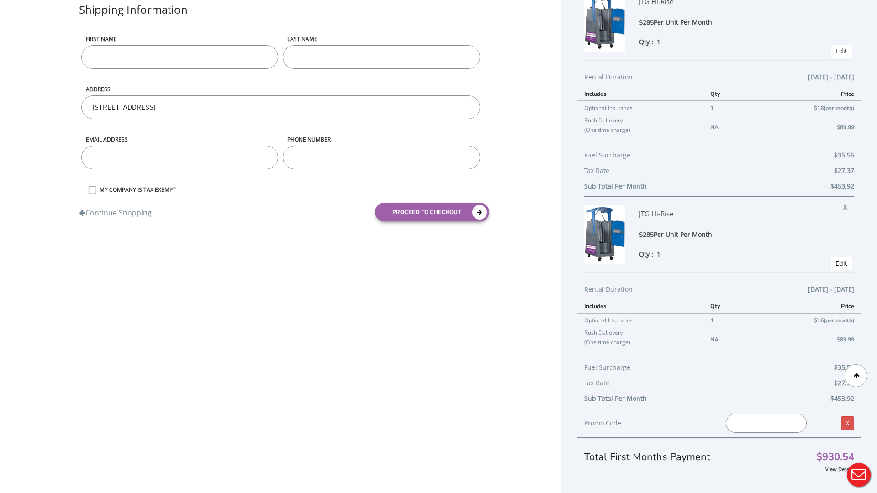
scroll to position [63, 0]
click at [848, 423] on link "X" at bounding box center [847, 424] width 13 height 14
click at [849, 421] on link "X" at bounding box center [847, 424] width 13 height 14
click at [848, 421] on link "X" at bounding box center [847, 424] width 13 height 14
click at [848, 419] on link "X" at bounding box center [847, 424] width 13 height 14
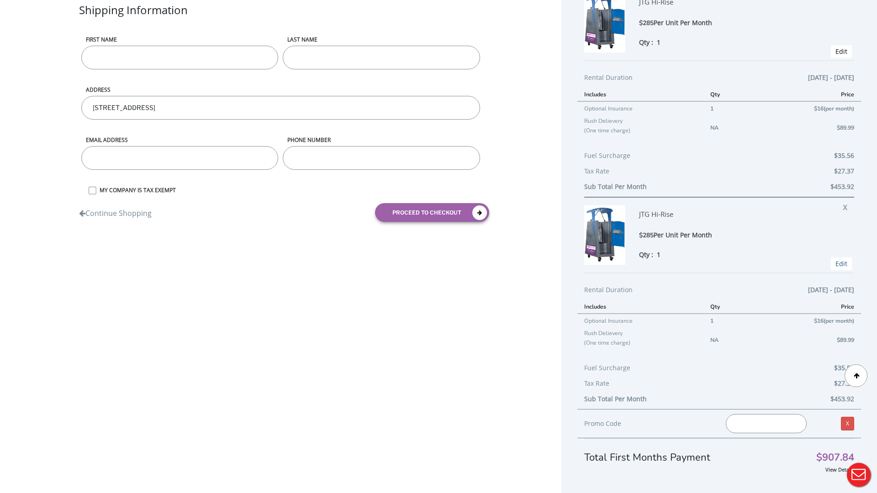
click at [842, 264] on link "Edit" at bounding box center [841, 263] width 12 height 9
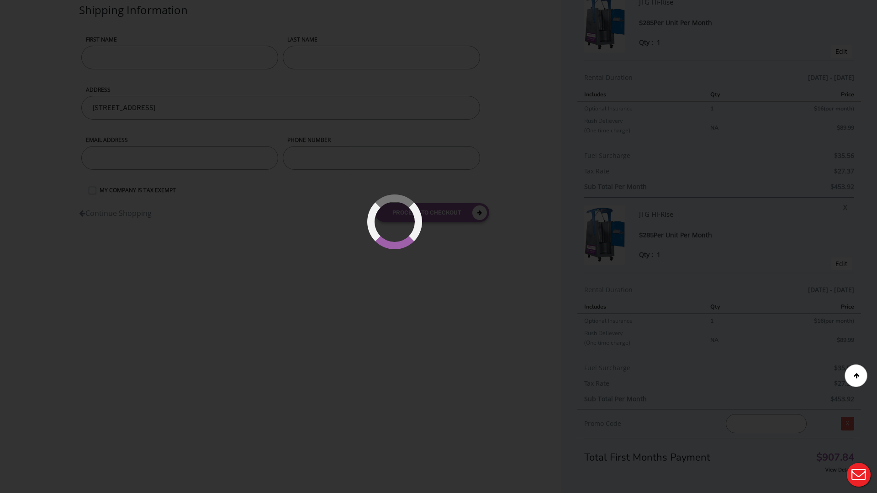
type input "09/25/2025 to 11/25/2025"
type input "0"
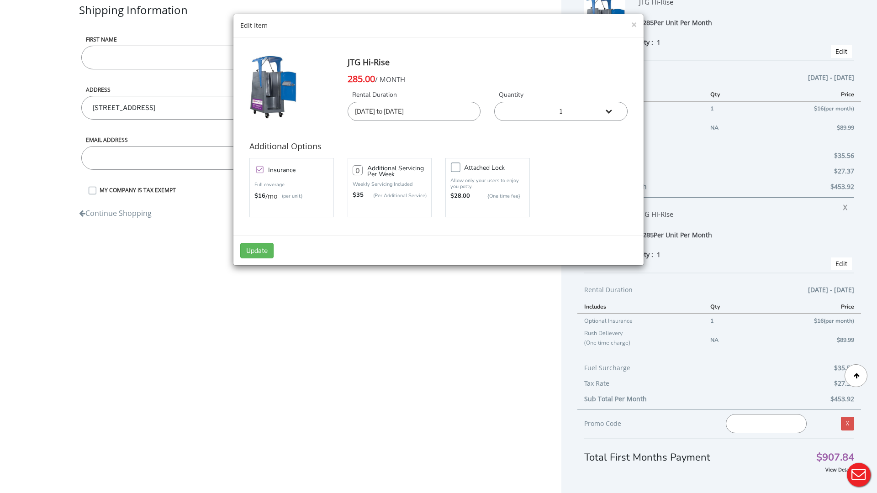
click at [395, 111] on input "09/25/2025 to 11/25/2025" at bounding box center [413, 111] width 133 height 19
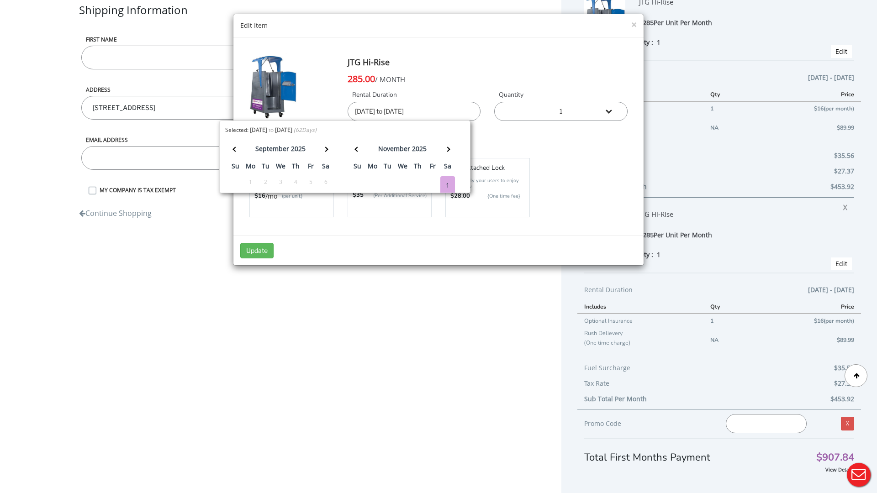
click at [395, 111] on input "09/25/2025 to 11/25/2025" at bounding box center [413, 111] width 133 height 19
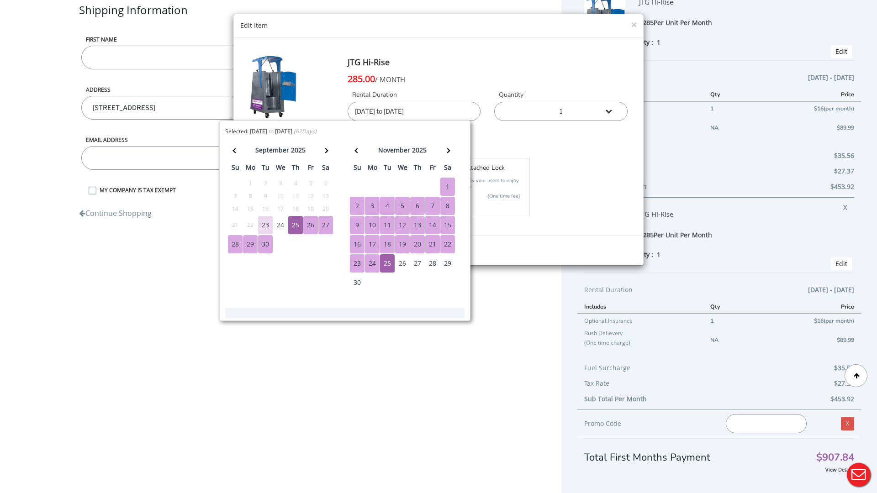
drag, startPoint x: 449, startPoint y: 109, endPoint x: 324, endPoint y: 113, distance: 125.6
click at [324, 113] on div "JTG Hi-Rise 285.00 / MONTH Rental Duration 09/25/2025 to 11/25/2025 09/25/2025 …" at bounding box center [438, 95] width 392 height 84
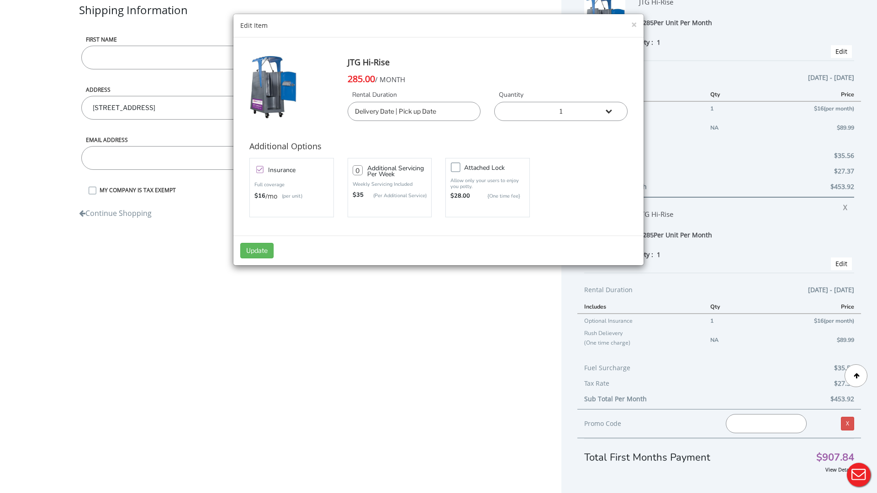
click at [580, 165] on div "Insurance Full coverage $16 /mo (per unit) 0 $35 Attached lock" at bounding box center [438, 188] width 392 height 64
click at [259, 250] on button "Update" at bounding box center [256, 251] width 33 height 16
